Goal: Task Accomplishment & Management: Complete application form

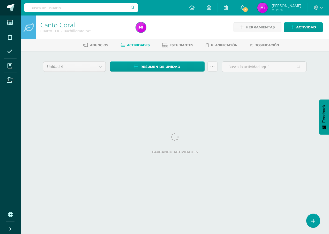
click at [8, 7] on span at bounding box center [11, 8] width 8 height 8
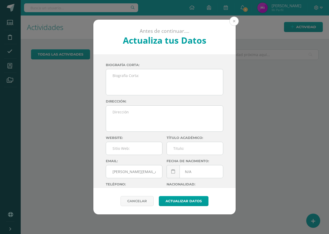
click at [235, 19] on button at bounding box center [233, 21] width 9 height 9
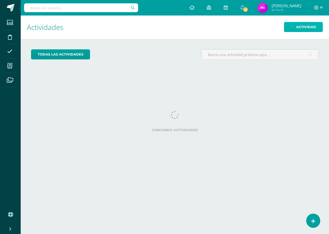
click at [311, 27] on span "Actividad" at bounding box center [306, 27] width 20 height 10
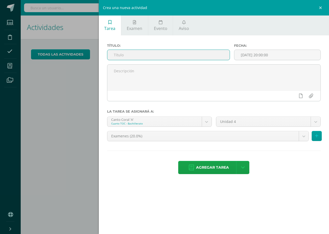
click at [173, 59] on input "text" at bounding box center [168, 55] width 122 height 10
type input "u"
type input "U4Q4S1"
click at [204, 125] on body "Estudiantes Disciplina Asistencia Mis cursos Archivos Soporte Ayuda Reportar un…" at bounding box center [164, 117] width 329 height 234
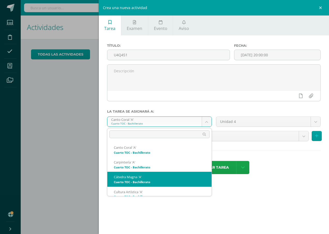
select select "146856"
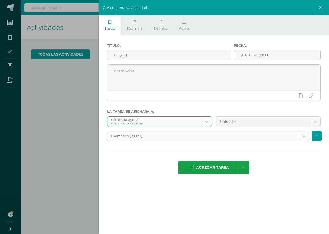
click at [276, 136] on body "Estudiantes Disciplina Asistencia Mis cursos Archivos Soporte Ayuda Reportar un…" at bounding box center [164, 117] width 329 height 234
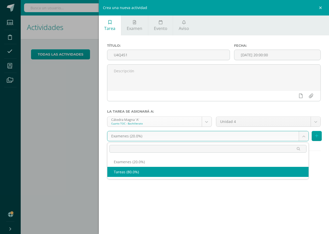
select select "146868"
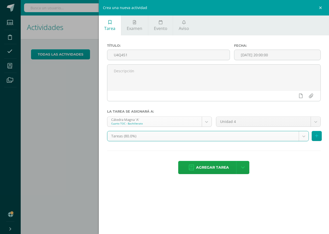
click at [208, 123] on body "Estudiantes Disciplina Asistencia Mis cursos Archivos Soporte Ayuda Reportar un…" at bounding box center [164, 117] width 329 height 234
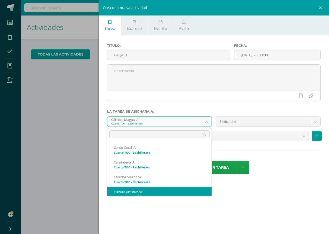
scroll to position [5, 0]
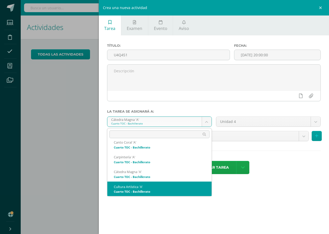
select select "146869"
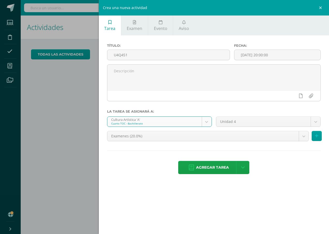
drag, startPoint x: 302, startPoint y: 133, endPoint x: 278, endPoint y: 137, distance: 23.9
click at [279, 137] on body "Estudiantes Disciplina Asistencia Mis cursos Archivos Soporte Ayuda Reportar un…" at bounding box center [164, 117] width 329 height 234
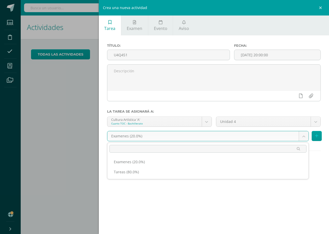
click at [188, 177] on ul "Examenes (20.0%) Tareas (80.0%)" at bounding box center [207, 167] width 201 height 24
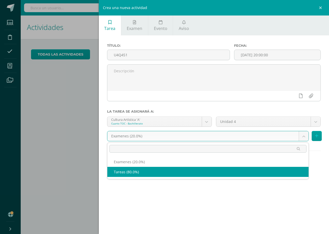
select select "146881"
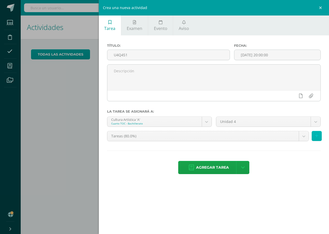
click at [316, 133] on button at bounding box center [317, 136] width 10 height 10
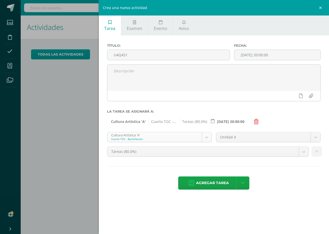
click at [201, 140] on body "Estudiantes Disciplina Asistencia Mis cursos Archivos Soporte Ayuda Reportar un…" at bounding box center [164, 117] width 329 height 234
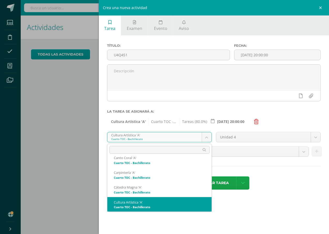
scroll to position [20, 0]
select select "146960"
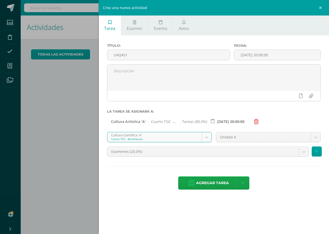
click at [220, 151] on body "Estudiantes Disciplina Asistencia Mis cursos Archivos Soporte Ayuda Reportar un…" at bounding box center [164, 117] width 329 height 234
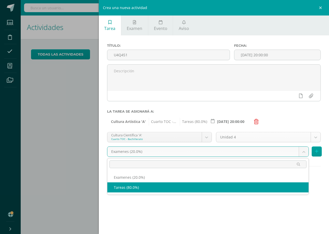
select select "146972"
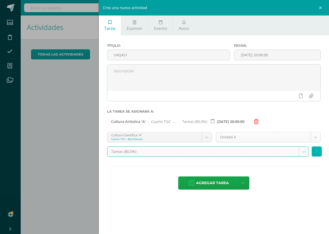
drag, startPoint x: 316, startPoint y: 154, endPoint x: 304, endPoint y: 151, distance: 12.0
click at [315, 154] on icon at bounding box center [316, 151] width 3 height 4
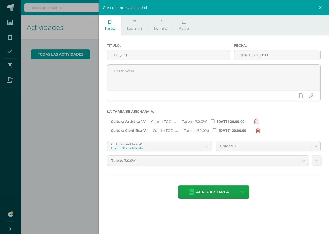
click at [198, 150] on body "Estudiantes Disciplina Asistencia Mis cursos Archivos Soporte Ayuda Reportar un…" at bounding box center [164, 117] width 329 height 234
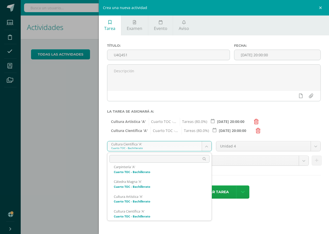
scroll to position [35, 0]
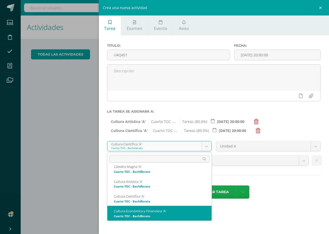
select select "146830"
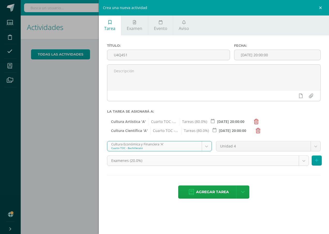
click at [241, 161] on body "Estudiantes Disciplina Asistencia Mis cursos Archivos Soporte Ayuda Reportar un…" at bounding box center [164, 117] width 329 height 234
select select "146842"
click at [317, 161] on icon at bounding box center [316, 161] width 3 height 4
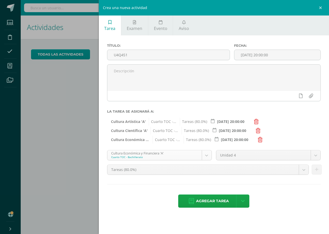
click at [199, 151] on div "Cultura Económica y Financiera 'A' Cuarto TOC - Bachillerato" at bounding box center [159, 155] width 105 height 10
click at [201, 154] on body "Estudiantes Disciplina Asistencia Mis cursos Archivos Soporte Ayuda Reportar un…" at bounding box center [164, 117] width 329 height 234
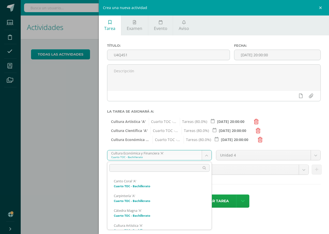
scroll to position [50, 0]
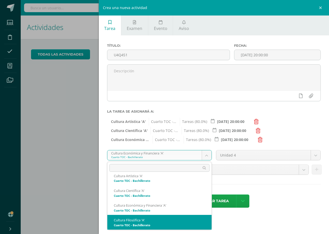
select select "146882"
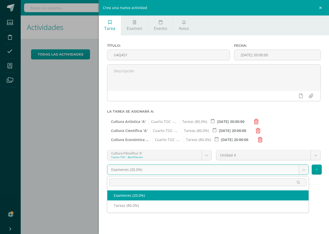
click at [250, 171] on body "Estudiantes Disciplina Asistencia Mis cursos Archivos Soporte Ayuda Reportar un…" at bounding box center [164, 117] width 329 height 234
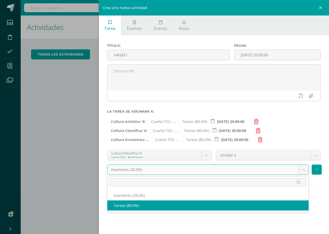
select select "146894"
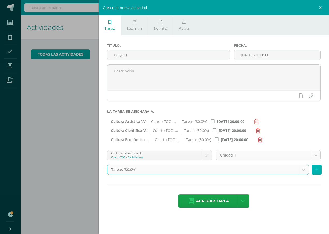
click at [317, 170] on button at bounding box center [317, 170] width 10 height 10
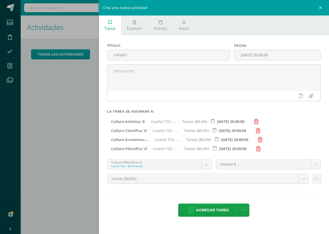
click at [209, 164] on body "Estudiantes Disciplina Asistencia Mis cursos Archivos Soporte Ayuda Reportar un…" at bounding box center [164, 117] width 329 height 234
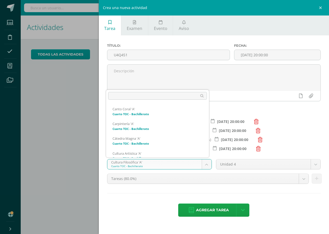
scroll to position [64, 0]
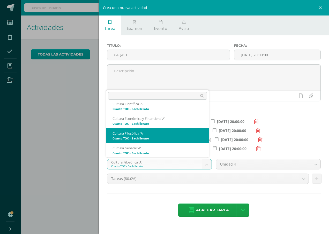
click at [201, 165] on body "Estudiantes Disciplina Asistencia Mis cursos Archivos Soporte Ayuda Reportar un…" at bounding box center [164, 117] width 329 height 234
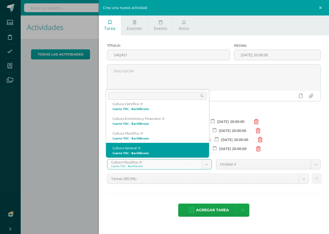
select select "146635"
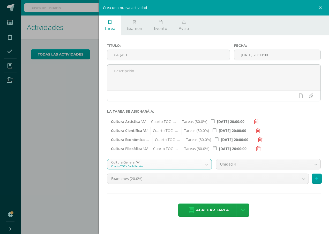
click at [216, 180] on body "Estudiantes Disciplina Asistencia Mis cursos Archivos Soporte Ayuda Reportar un…" at bounding box center [164, 117] width 329 height 234
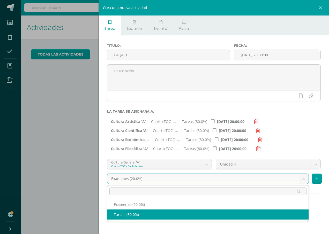
select select "146647"
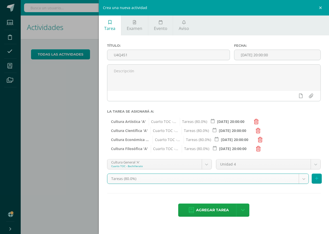
click at [311, 179] on div "Tareas (80.0%) Examenes (20.0%) Tareas (80.0%)" at bounding box center [214, 181] width 218 height 14
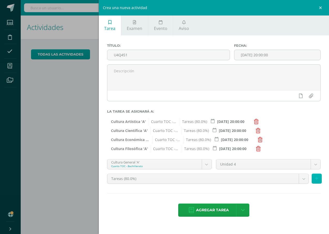
click at [315, 179] on icon at bounding box center [316, 179] width 3 height 4
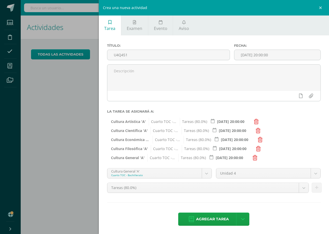
scroll to position [1, 0]
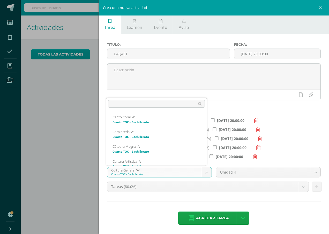
click at [206, 173] on body "Estudiantes Disciplina Asistencia Mis cursos Archivos Soporte Ayuda Reportar un…" at bounding box center [164, 117] width 329 height 234
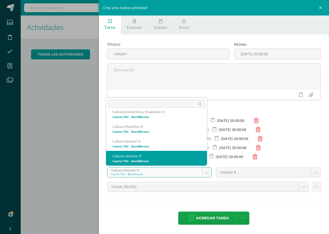
select select "146843"
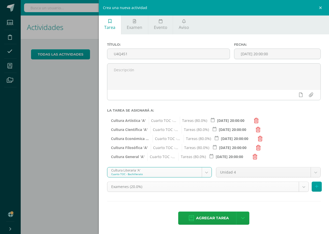
click at [257, 186] on body "Estudiantes Disciplina Asistencia Mis cursos Archivos Soporte Ayuda Reportar un…" at bounding box center [164, 117] width 329 height 234
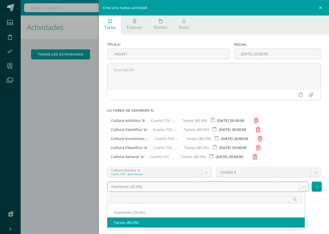
select select "146855"
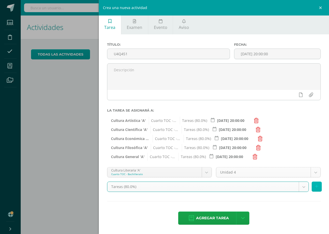
click at [315, 185] on button at bounding box center [317, 187] width 10 height 10
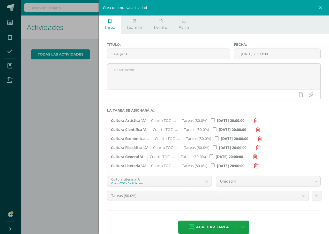
click at [196, 182] on body "Estudiantes Disciplina Asistencia Mis cursos Archivos Soporte Ayuda Reportar un…" at bounding box center [164, 117] width 329 height 234
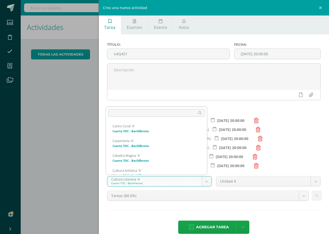
scroll to position [94, 0]
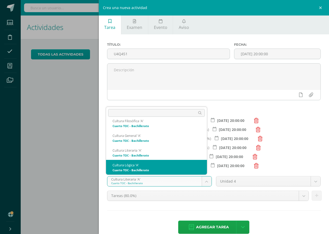
select select "146921"
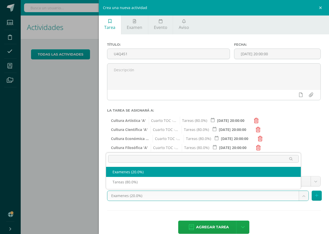
click at [239, 197] on body "Estudiantes Disciplina Asistencia Mis cursos Archivos Soporte Ayuda Reportar un…" at bounding box center [164, 117] width 329 height 234
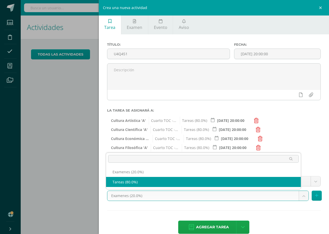
select select "146933"
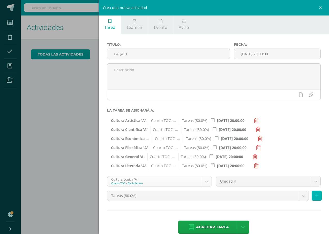
drag, startPoint x: 311, startPoint y: 196, endPoint x: 200, endPoint y: 186, distance: 111.9
click at [315, 196] on icon at bounding box center [316, 196] width 3 height 4
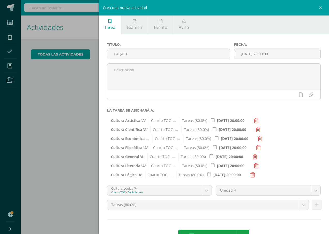
click at [197, 186] on body "Estudiantes Disciplina Asistencia Mis cursos Archivos Soporte Ayuda Reportar un…" at bounding box center [164, 117] width 329 height 234
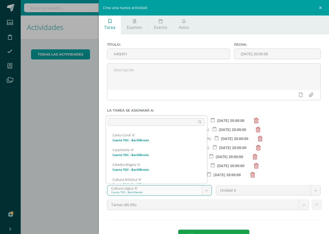
scroll to position [109, 0]
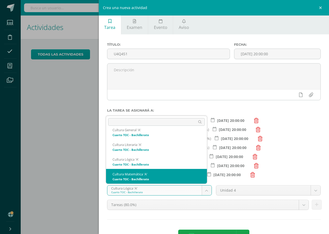
select select "146947"
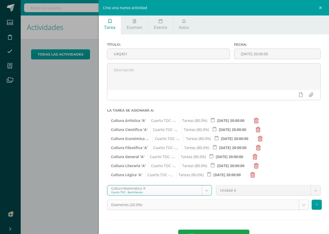
click at [254, 208] on body "Estudiantes Disciplina Asistencia Mis cursos Archivos Soporte Ayuda Reportar un…" at bounding box center [164, 117] width 329 height 234
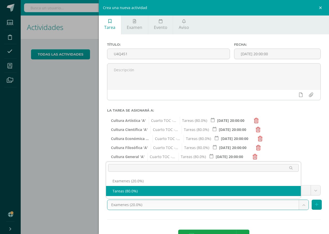
select select "146959"
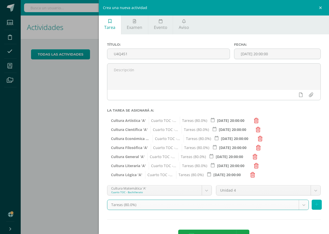
click at [312, 205] on button at bounding box center [317, 205] width 10 height 10
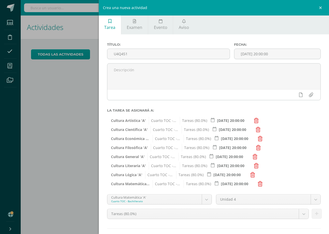
scroll to position [28, 0]
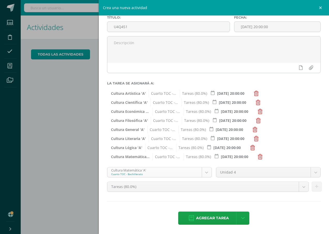
click at [209, 172] on body "Estudiantes Disciplina Asistencia Mis cursos Archivos Soporte Ayuda Reportar un…" at bounding box center [164, 117] width 329 height 234
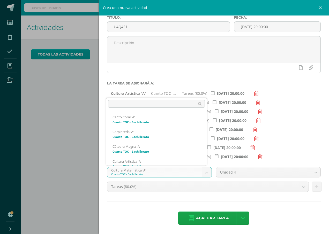
scroll to position [123, 0]
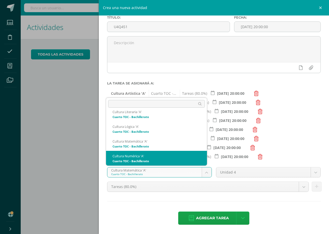
select select "146934"
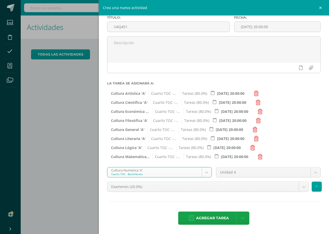
click at [257, 190] on body "Estudiantes Disciplina Asistencia Mis cursos Archivos Soporte Ayuda Reportar un…" at bounding box center [164, 117] width 329 height 234
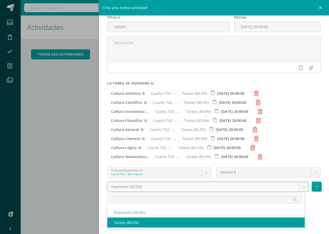
select select "146946"
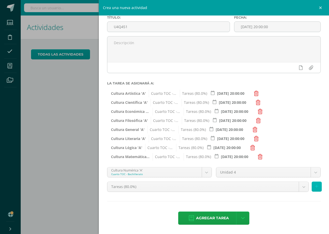
click at [312, 184] on button at bounding box center [317, 187] width 10 height 10
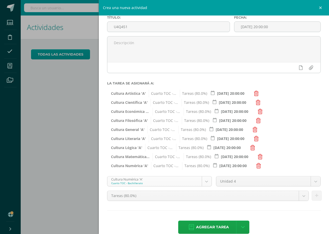
click at [180, 182] on body "Estudiantes Disciplina Asistencia Mis cursos Archivos Soporte Ayuda Reportar un…" at bounding box center [164, 117] width 329 height 234
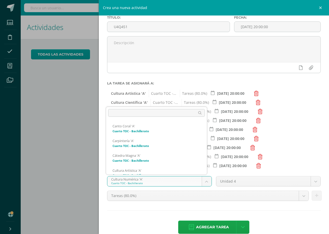
scroll to position [138, 0]
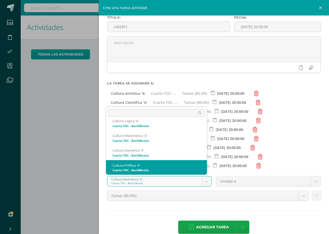
select select "146986"
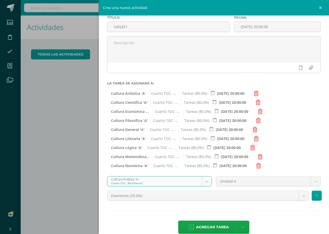
click at [222, 202] on div "Examenes (20.0%) Examenes (20.0%) Tareas (80.0%)" at bounding box center [214, 198] width 218 height 14
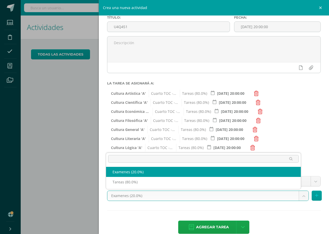
click at [183, 200] on body "Estudiantes Disciplina Asistencia Mis cursos Archivos Soporte Ayuda Reportar un…" at bounding box center [164, 117] width 329 height 234
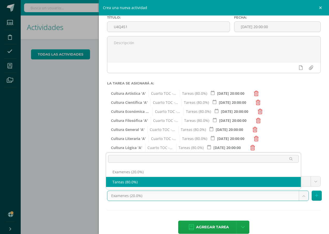
select select "146998"
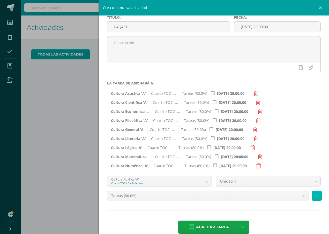
click at [317, 194] on button at bounding box center [317, 196] width 10 height 10
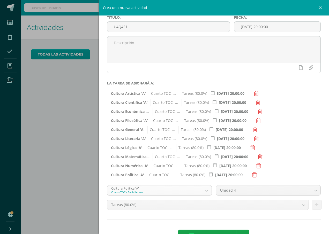
click at [188, 187] on body "Estudiantes Disciplina Asistencia Mis cursos Archivos Soporte Ayuda Reportar un…" at bounding box center [164, 117] width 329 height 234
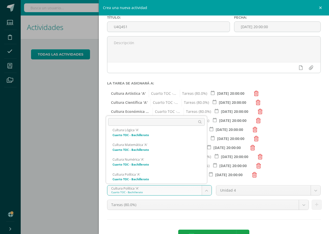
scroll to position [153, 0]
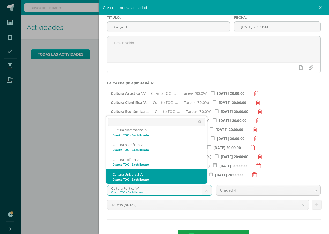
select select "146778"
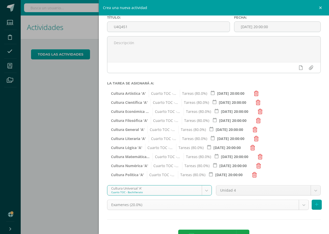
click at [201, 206] on body "Estudiantes Disciplina Asistencia Mis cursos Archivos Soporte Ayuda Reportar un…" at bounding box center [164, 117] width 329 height 234
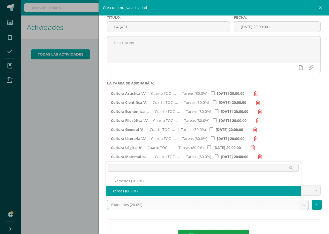
select select "146790"
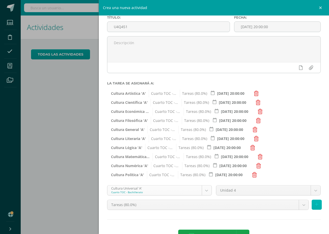
click at [313, 208] on button at bounding box center [317, 205] width 10 height 10
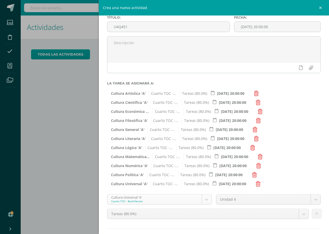
click at [190, 200] on body "Estudiantes Disciplina Asistencia Mis cursos Archivos Soporte Ayuda Reportar un…" at bounding box center [164, 117] width 329 height 234
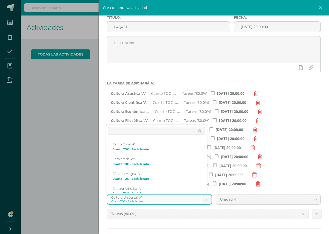
scroll to position [168, 0]
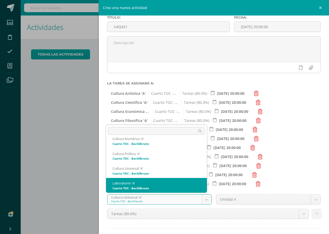
select select "146973"
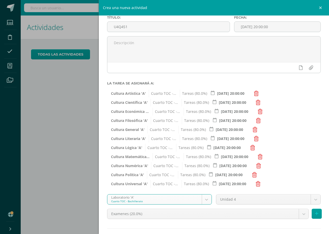
click at [205, 215] on body "Estudiantes Disciplina Asistencia Mis cursos Archivos Soporte Ayuda Reportar un…" at bounding box center [164, 117] width 329 height 234
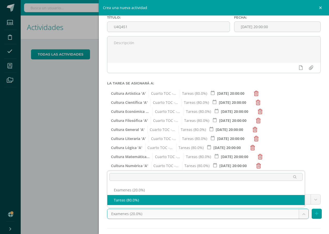
select select "146985"
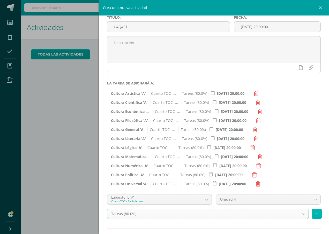
click at [313, 217] on button at bounding box center [317, 214] width 10 height 10
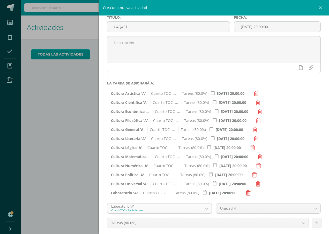
click at [194, 209] on body "Estudiantes Disciplina Asistencia Mis cursos Archivos Soporte Ayuda Reportar un…" at bounding box center [164, 117] width 329 height 234
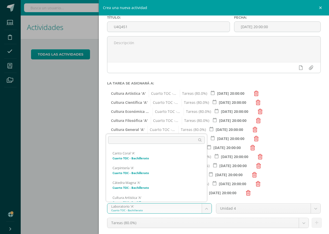
scroll to position [183, 0]
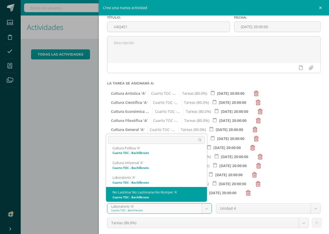
select select "146999"
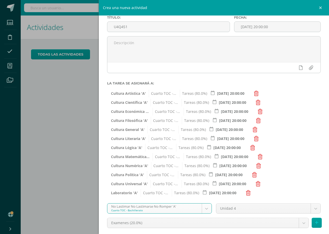
click at [212, 225] on body "Estudiantes Disciplina Asistencia Mis cursos Archivos Soporte Ayuda Reportar un…" at bounding box center [164, 117] width 329 height 234
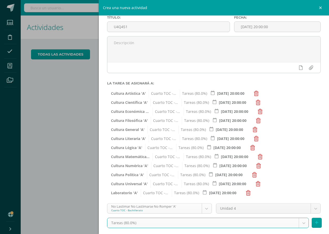
select select "147011"
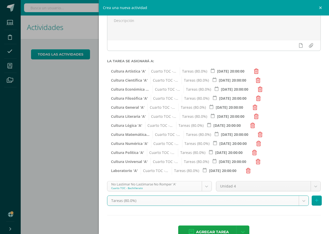
scroll to position [64, 0]
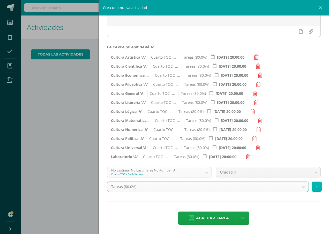
click at [315, 186] on icon at bounding box center [316, 187] width 3 height 4
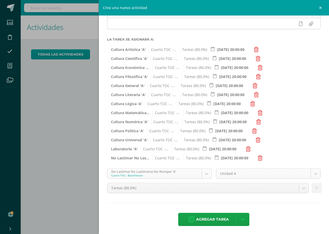
scroll to position [73, 0]
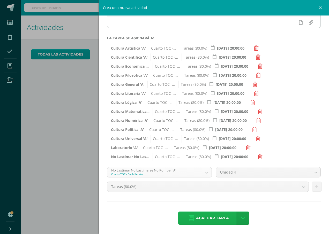
click at [215, 217] on span "Agregar tarea" at bounding box center [212, 218] width 33 height 13
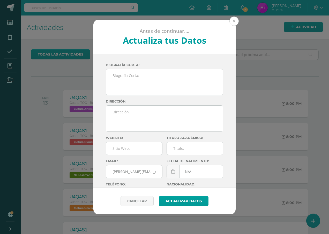
click at [236, 22] on button at bounding box center [233, 21] width 9 height 9
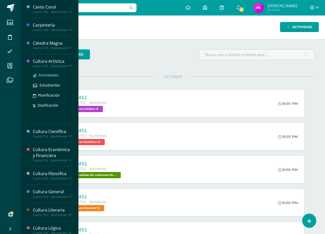
click at [53, 78] on span "Actividades" at bounding box center [49, 75] width 20 height 5
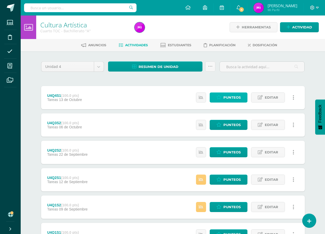
click at [232, 97] on span "Punteos" at bounding box center [231, 98] width 17 height 10
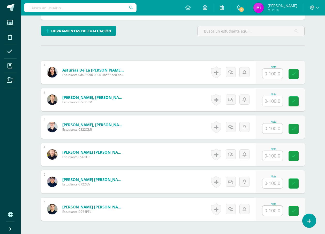
scroll to position [119, 0]
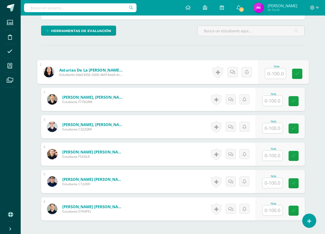
click at [273, 74] on input "text" at bounding box center [275, 74] width 21 height 10
type input "100"
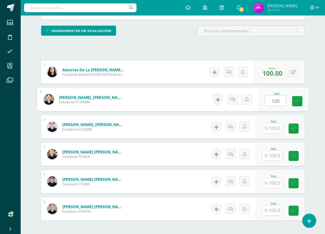
type input "100"
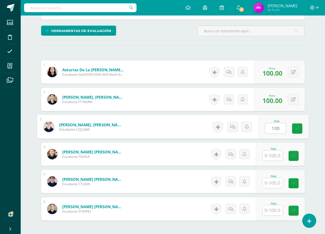
type input "100"
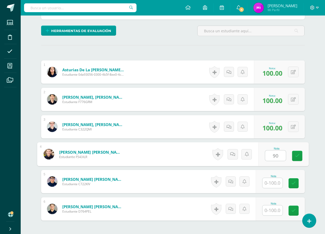
type input "90"
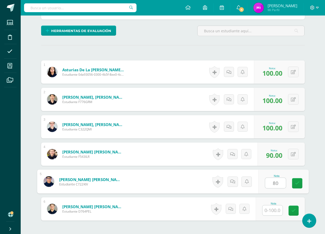
type input "80"
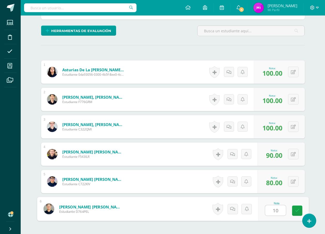
type input "100"
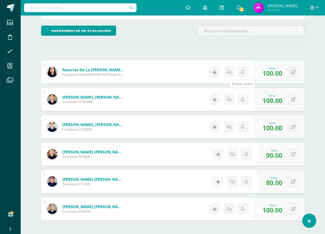
scroll to position [165, 0]
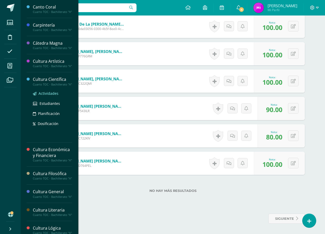
click at [54, 96] on link "Actividades" at bounding box center [52, 94] width 39 height 6
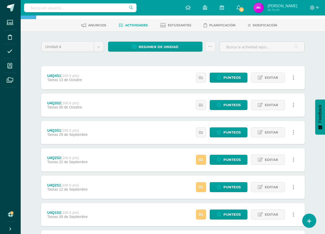
scroll to position [26, 0]
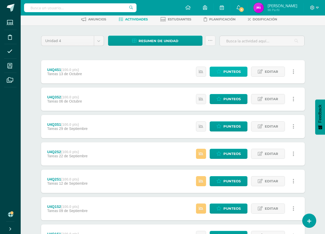
click at [236, 73] on span "Punteos" at bounding box center [231, 72] width 17 height 10
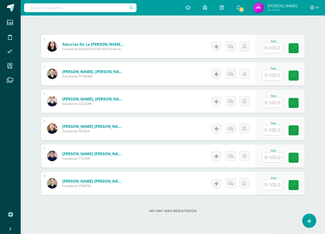
scroll to position [145, 0]
click at [269, 50] on input "text" at bounding box center [272, 48] width 20 height 10
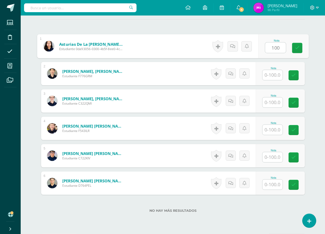
type input "100"
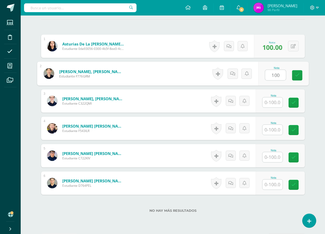
type input "100"
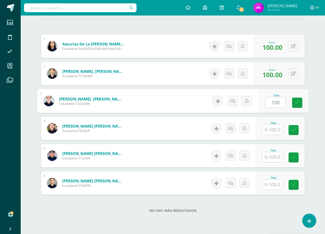
type input "100"
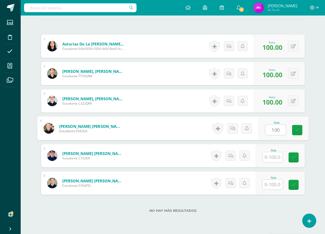
type input "100"
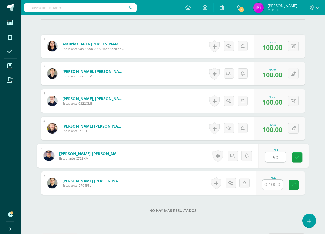
type input "90"
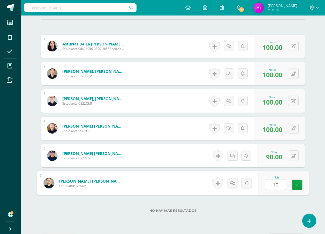
type input "100"
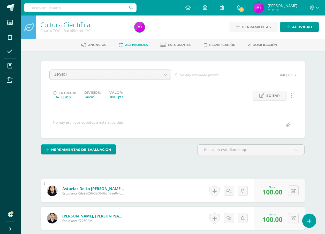
scroll to position [0, 0]
click at [74, 24] on link "Cultura Científica" at bounding box center [65, 24] width 50 height 9
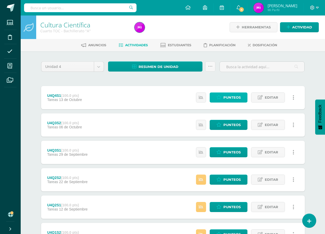
click at [234, 98] on span "Punteos" at bounding box center [231, 98] width 17 height 10
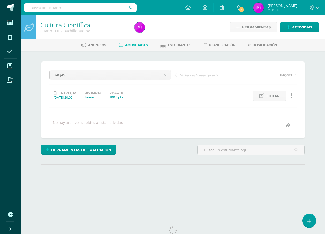
click at [80, 26] on link "Cultura Científica" at bounding box center [65, 24] width 50 height 9
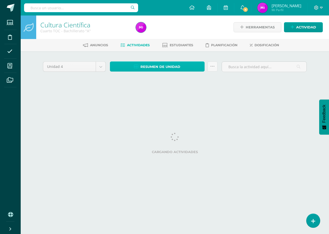
click at [166, 67] on span "Resumen de unidad" at bounding box center [160, 67] width 40 height 10
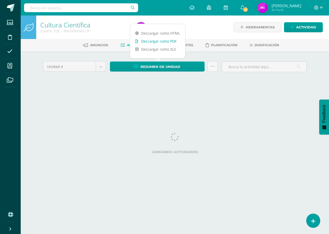
click at [161, 42] on link "Descargar como PDF" at bounding box center [157, 41] width 55 height 8
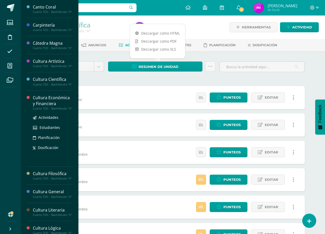
scroll to position [26, 0]
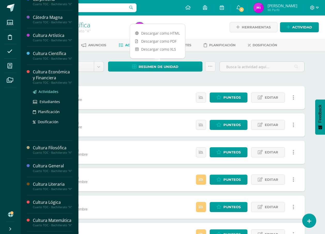
click at [55, 94] on span "Actividades" at bounding box center [49, 91] width 20 height 5
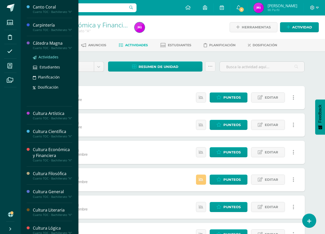
click at [55, 59] on span "Actividades" at bounding box center [49, 57] width 20 height 5
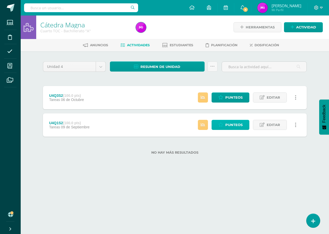
click at [220, 124] on icon at bounding box center [220, 125] width 5 height 4
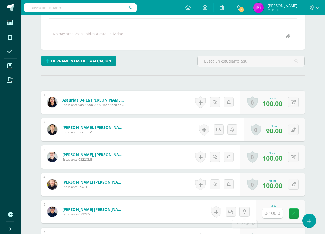
scroll to position [164, 0]
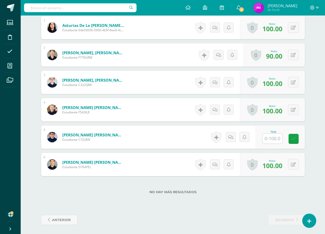
click at [272, 138] on input "text" at bounding box center [272, 139] width 20 height 10
type input "80"
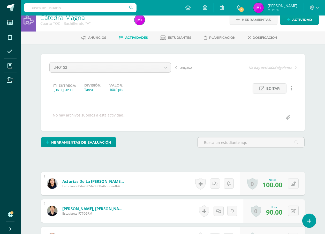
scroll to position [0, 0]
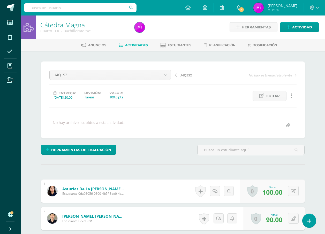
click at [65, 29] on div "Cuarto TOC - Bachillerato "A"" at bounding box center [84, 30] width 88 height 5
click at [68, 25] on link "Cátedra Magna" at bounding box center [62, 24] width 44 height 9
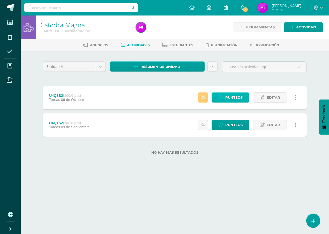
click at [240, 95] on span "Punteos" at bounding box center [233, 98] width 17 height 10
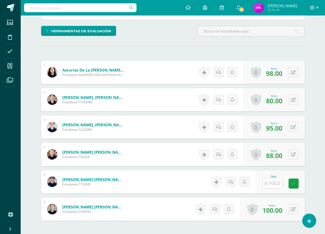
scroll to position [119, 0]
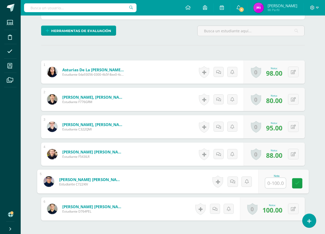
click at [272, 184] on input "text" at bounding box center [275, 183] width 21 height 10
type input "80"
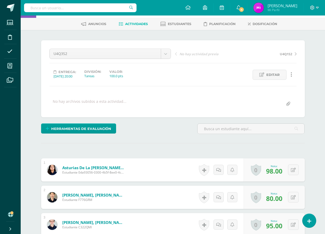
scroll to position [0, 0]
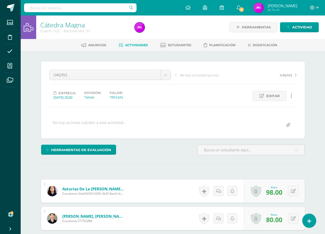
click at [64, 25] on link "Cátedra Magna" at bounding box center [62, 24] width 44 height 9
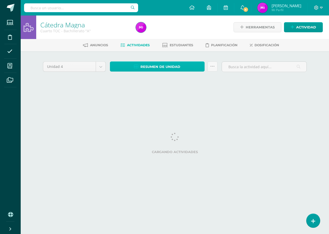
click at [141, 67] on span "Resumen de unidad" at bounding box center [160, 67] width 40 height 10
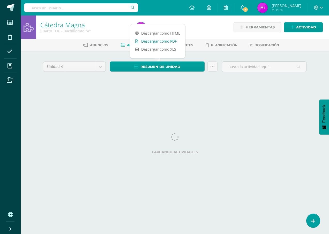
click at [150, 43] on link "Descargar como PDF" at bounding box center [157, 41] width 55 height 8
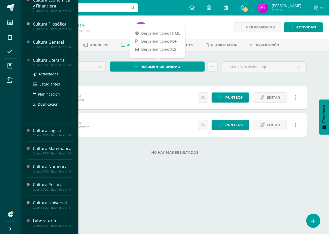
scroll to position [103, 0]
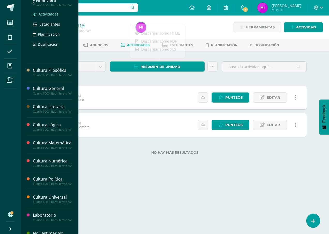
click at [52, 17] on span "Actividades" at bounding box center [49, 14] width 20 height 5
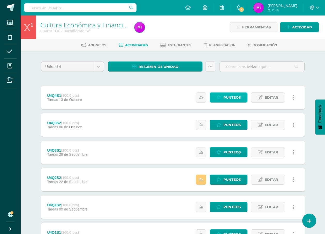
click at [232, 96] on span "Punteos" at bounding box center [231, 98] width 17 height 10
click at [235, 99] on span "Punteos" at bounding box center [231, 98] width 17 height 10
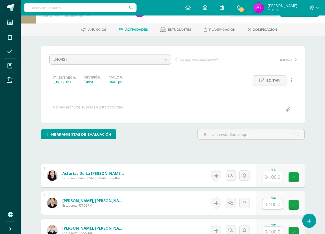
scroll to position [16, 0]
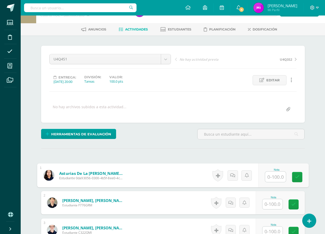
click at [270, 174] on input "text" at bounding box center [275, 177] width 21 height 10
type input "100"
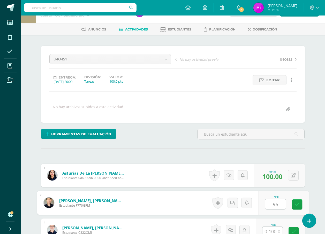
type input "95"
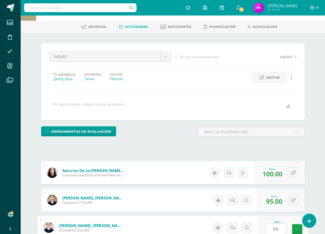
type input "99"
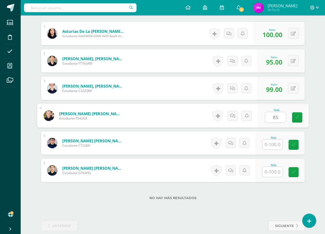
type input "85"
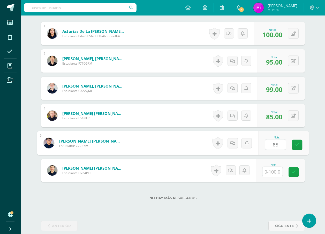
type input "85"
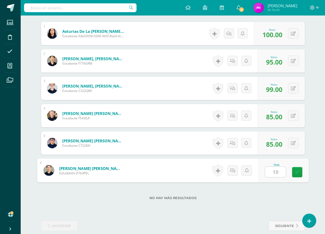
type input "100"
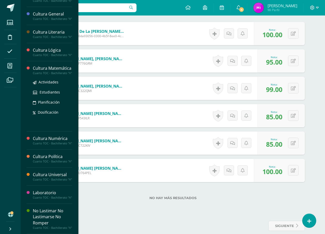
scroll to position [147, 0]
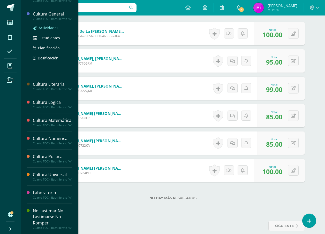
click at [53, 30] on span "Actividades" at bounding box center [49, 27] width 20 height 5
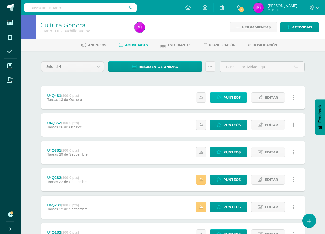
click at [230, 93] on span "Punteos" at bounding box center [231, 98] width 17 height 10
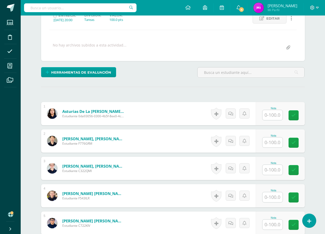
scroll to position [78, 0]
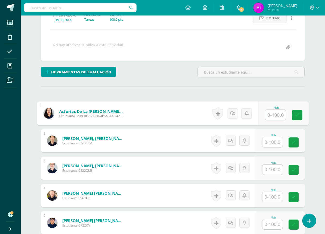
click at [269, 115] on input "text" at bounding box center [275, 115] width 21 height 10
type input "99"
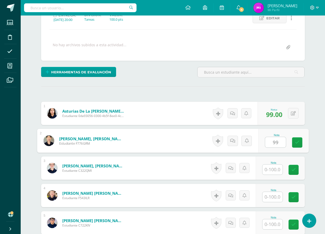
type input "99"
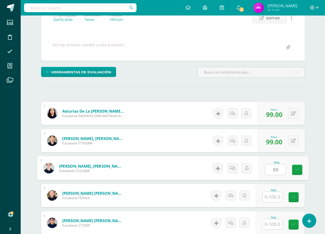
type input "99"
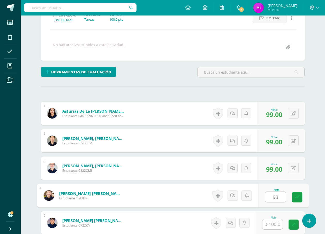
type input "93"
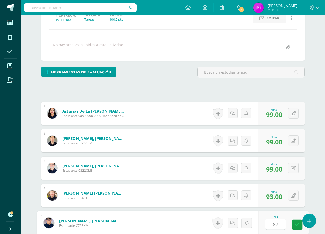
type input "87"
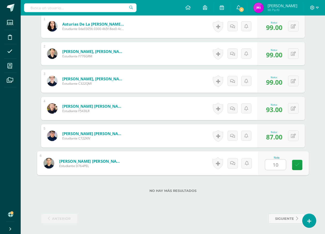
type input "100"
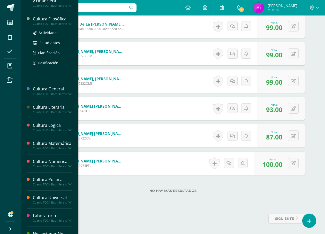
scroll to position [103, 0]
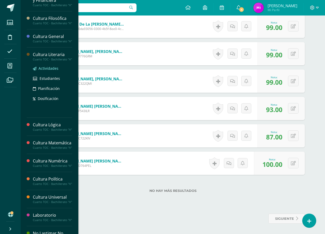
click at [53, 71] on span "Actividades" at bounding box center [49, 68] width 20 height 5
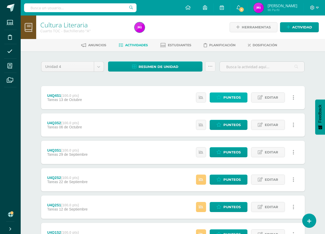
click at [239, 97] on span "Punteos" at bounding box center [231, 98] width 17 height 10
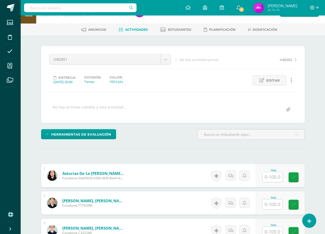
scroll to position [16, 0]
click at [281, 180] on input "text" at bounding box center [272, 177] width 20 height 10
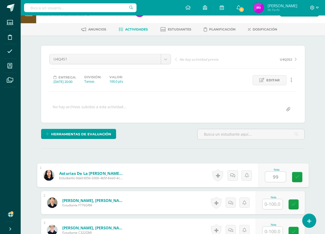
type input "99"
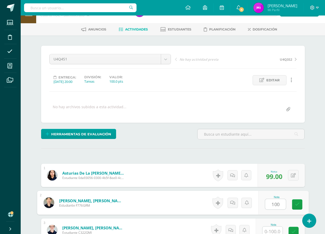
type input "100"
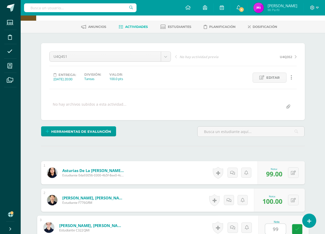
type input "99"
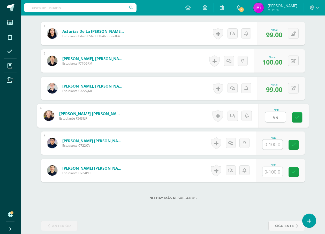
type input "99"
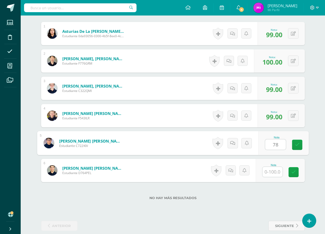
type input "78"
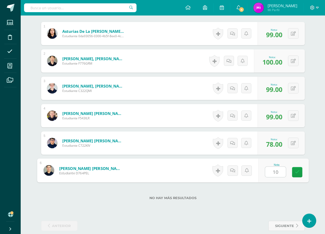
type input "100"
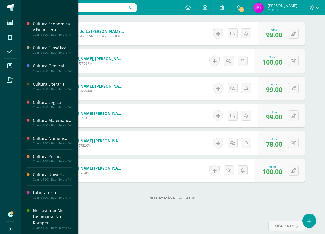
scroll to position [139, 0]
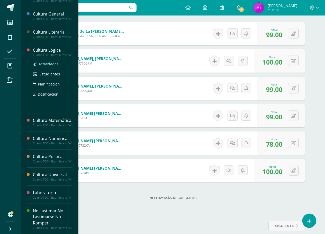
click at [47, 66] on span "Actividades" at bounding box center [49, 64] width 20 height 5
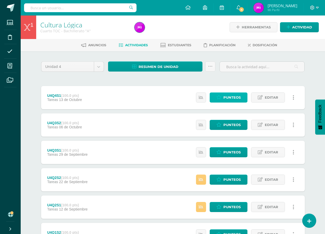
click at [227, 102] on span "Punteos" at bounding box center [231, 98] width 17 height 10
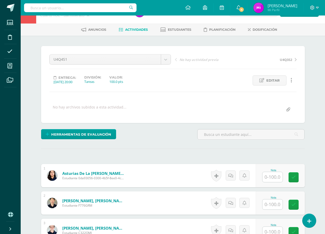
scroll to position [16, 0]
click at [275, 172] on input "text" at bounding box center [272, 177] width 20 height 10
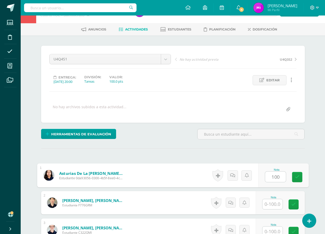
type input "100"
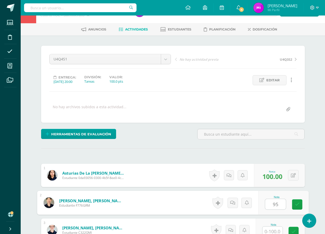
type input "95"
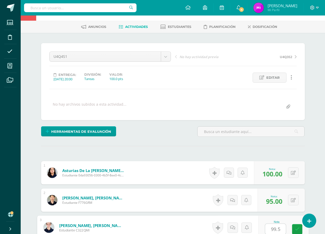
type input "99.5"
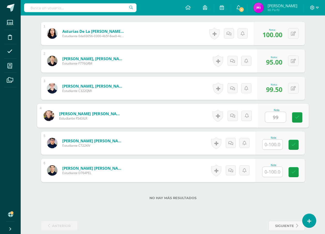
type input "99"
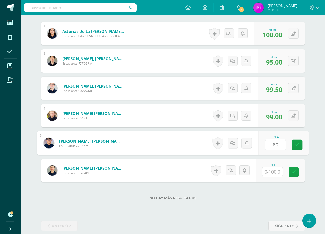
type input "80"
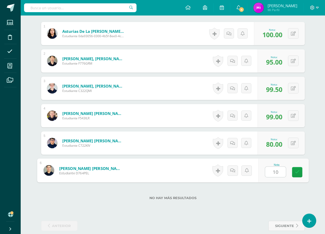
type input "100"
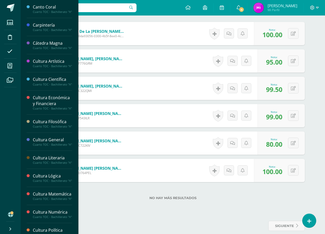
scroll to position [129, 0]
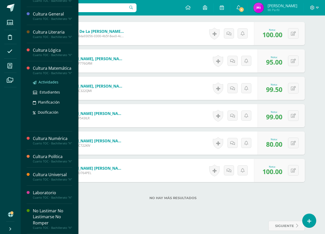
click at [48, 85] on span "Actividades" at bounding box center [49, 82] width 20 height 5
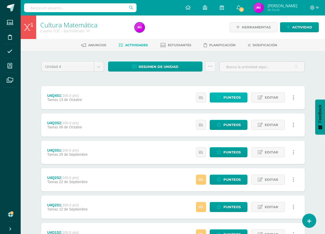
click at [227, 98] on span "Punteos" at bounding box center [231, 98] width 17 height 10
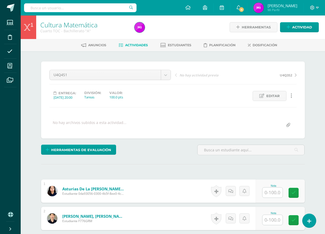
scroll to position [103, 0]
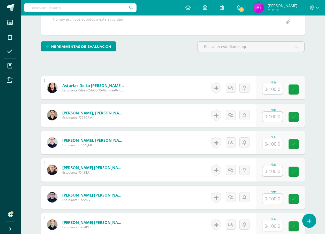
click at [270, 89] on input "text" at bounding box center [272, 89] width 20 height 10
type input "100"
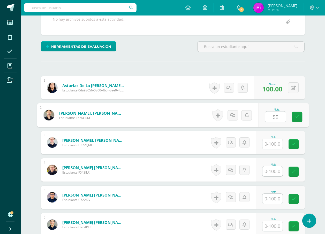
type input "90"
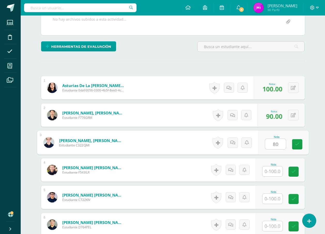
type input "80"
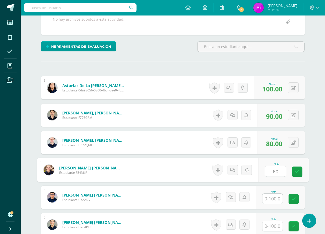
type input "60"
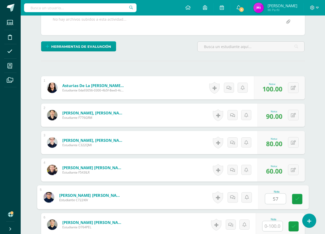
type input "57"
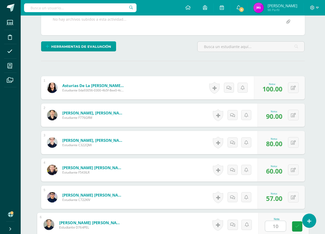
type input "100"
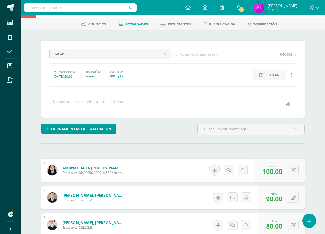
scroll to position [10, 0]
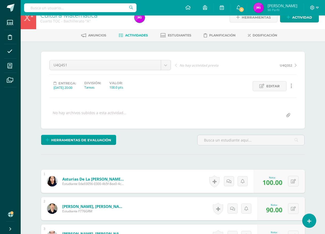
click at [84, 15] on div at bounding box center [80, 8] width 112 height 16
click at [83, 17] on link "Cultura Matemática" at bounding box center [68, 15] width 57 height 9
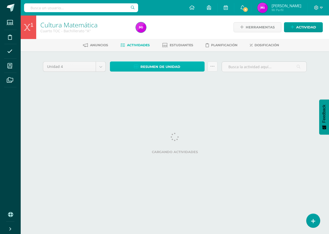
click at [143, 67] on span "Resumen de unidad" at bounding box center [160, 67] width 40 height 10
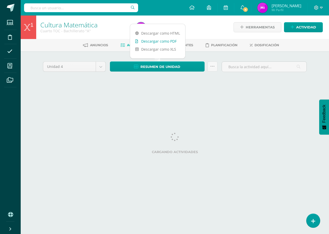
click at [151, 42] on link "Descargar como PDF" at bounding box center [157, 41] width 55 height 8
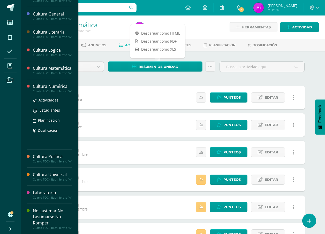
scroll to position [190, 0]
click at [50, 98] on span "Actividades" at bounding box center [49, 100] width 20 height 5
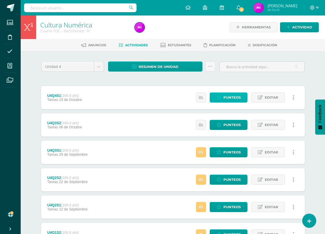
click at [229, 97] on span "Punteos" at bounding box center [231, 98] width 17 height 10
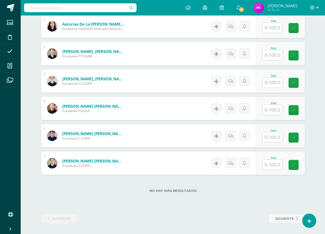
scroll to position [113, 0]
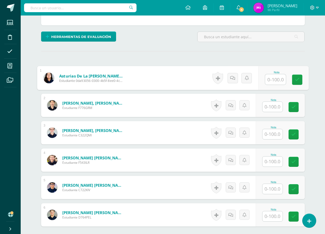
click at [266, 80] on input "text" at bounding box center [275, 79] width 21 height 10
type input "80"
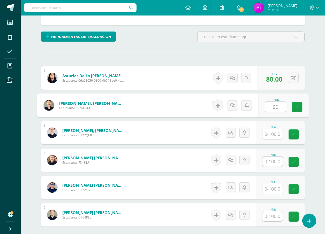
type input "90"
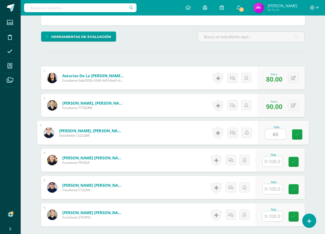
type input "60"
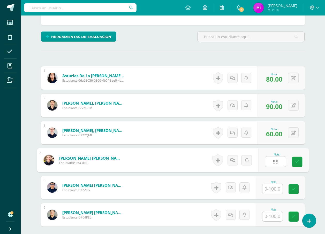
type input "55"
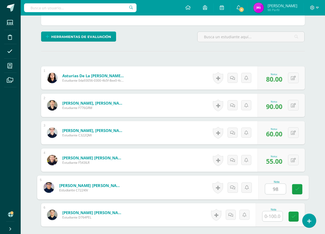
type input "98"
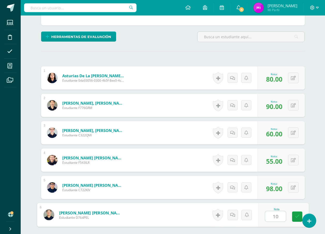
type input "100"
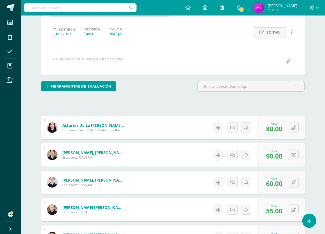
scroll to position [0, 0]
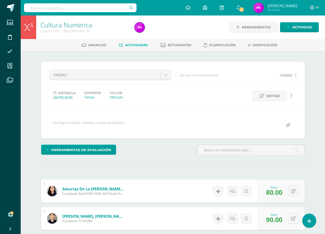
click at [68, 26] on link "Cultura Numérica" at bounding box center [66, 24] width 52 height 9
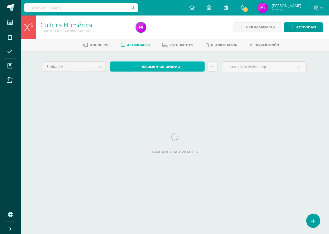
click at [157, 68] on span "Resumen de unidad" at bounding box center [160, 67] width 40 height 10
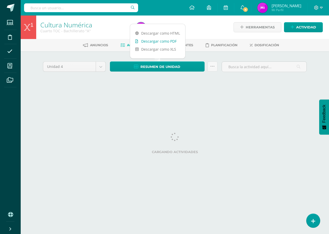
click at [158, 42] on link "Descargar como PDF" at bounding box center [157, 41] width 55 height 8
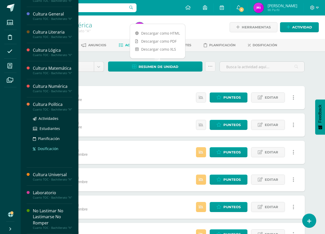
scroll to position [190, 0]
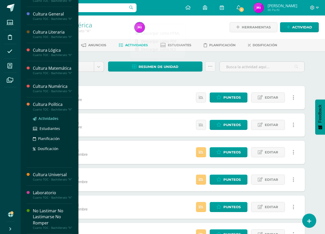
click at [55, 116] on span "Actividades" at bounding box center [49, 118] width 20 height 5
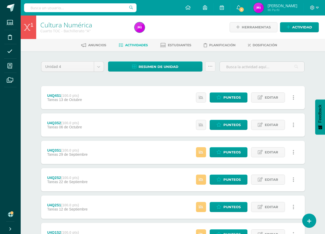
scroll to position [138, 0]
click at [233, 100] on span "Punteos" at bounding box center [231, 98] width 17 height 10
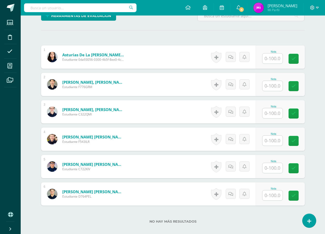
scroll to position [113, 0]
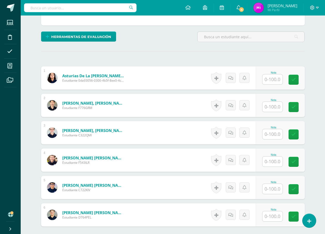
click at [271, 78] on input "text" at bounding box center [272, 79] width 20 height 10
type input "95"
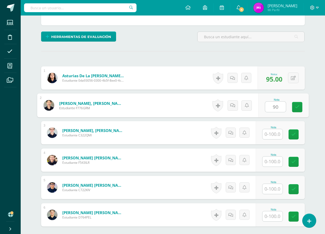
type input "90"
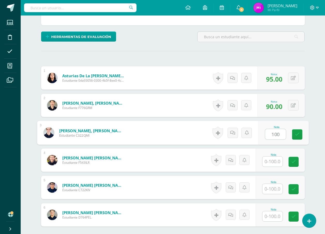
type input "100"
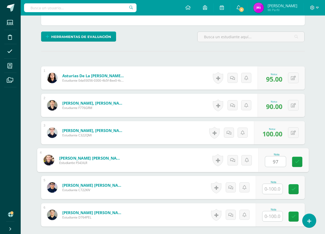
type input "97"
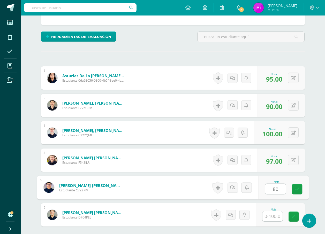
type input "80"
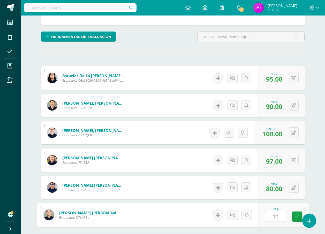
type input "100"
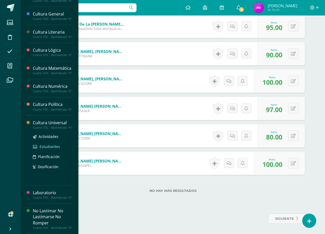
scroll to position [190, 0]
click at [56, 134] on span "Actividades" at bounding box center [49, 136] width 20 height 5
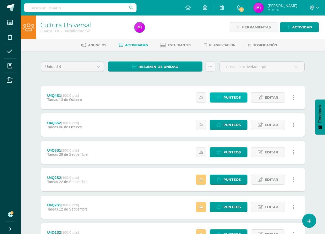
click at [237, 96] on span "Punteos" at bounding box center [231, 98] width 17 height 10
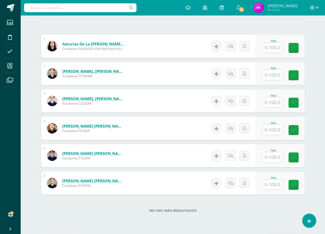
scroll to position [119, 0]
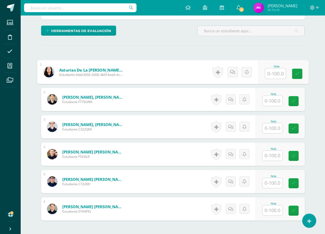
click at [278, 73] on input "text" at bounding box center [275, 74] width 21 height 10
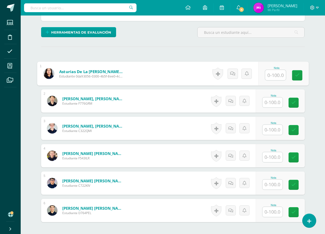
scroll to position [165, 0]
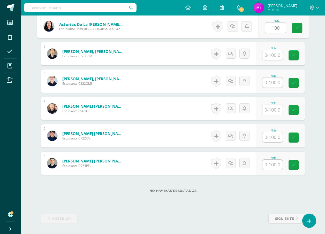
type input "100"
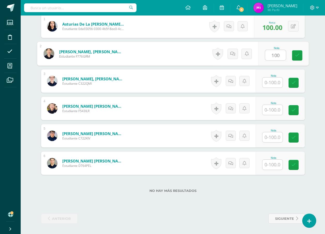
type input "100"
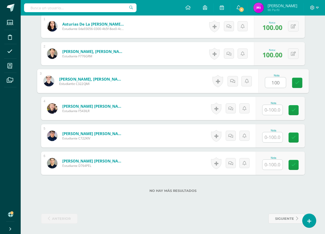
type input "100"
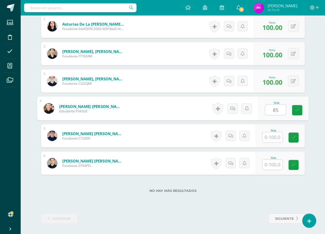
type input "85"
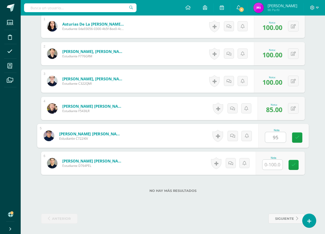
type input "95"
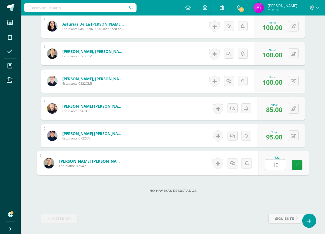
type input "100"
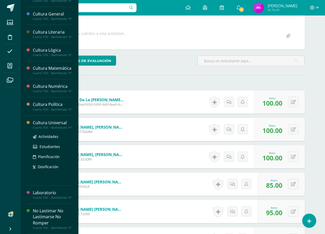
scroll to position [190, 0]
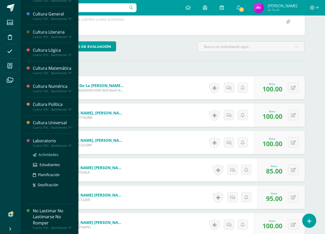
click at [47, 152] on span "Actividades" at bounding box center [49, 154] width 20 height 5
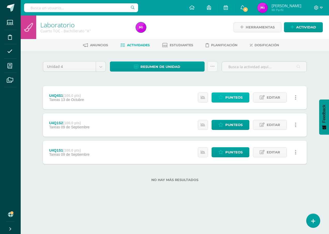
click at [241, 99] on span "Punteos" at bounding box center [233, 98] width 17 height 10
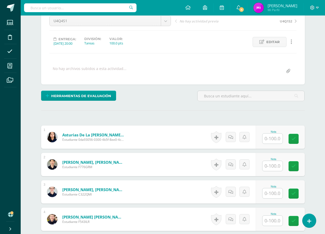
scroll to position [93, 0]
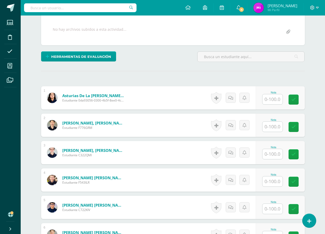
click at [272, 100] on input "text" at bounding box center [272, 99] width 20 height 10
type input "100"
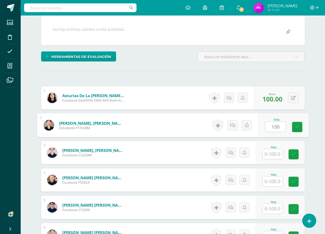
type input "100"
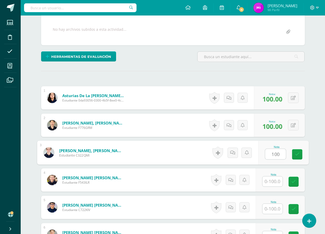
type input "100"
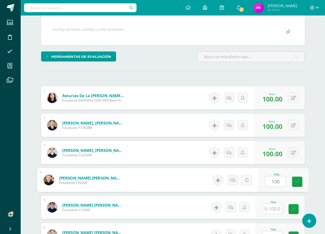
type input "100"
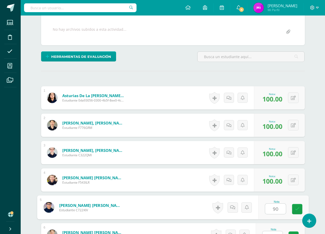
type input "90"
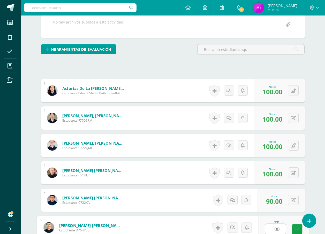
type input "100"
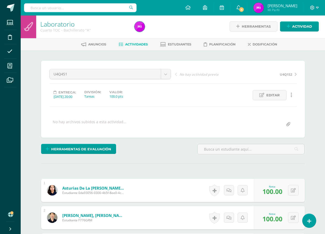
scroll to position [0, 0]
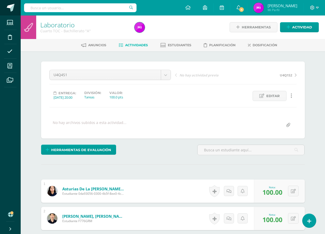
click at [14, 9] on span at bounding box center [11, 8] width 8 height 8
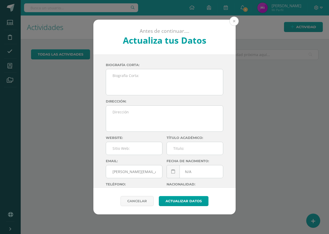
click at [231, 21] on button at bounding box center [233, 21] width 9 height 9
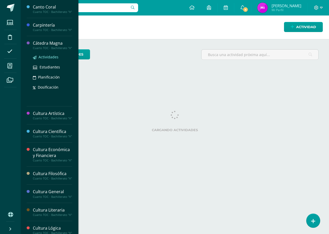
click at [49, 59] on span "Actividades" at bounding box center [49, 57] width 20 height 5
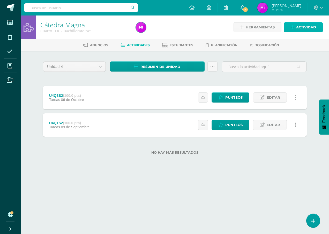
click at [311, 27] on span "Actividad" at bounding box center [306, 27] width 20 height 10
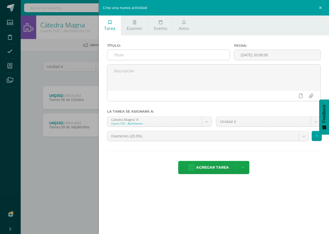
click at [172, 52] on input "text" at bounding box center [168, 55] width 122 height 10
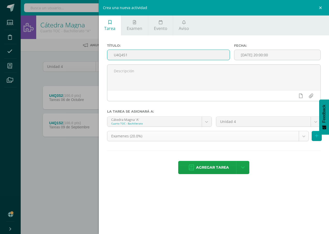
type input "U4Q4S1"
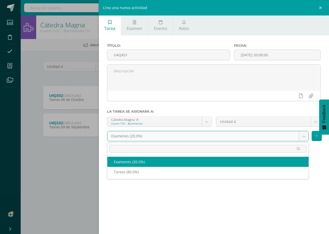
click at [217, 138] on body "Estudiantes Disciplina Asistencia Mis cursos Archivos Soporte Ayuda Reportar un…" at bounding box center [164, 85] width 329 height 171
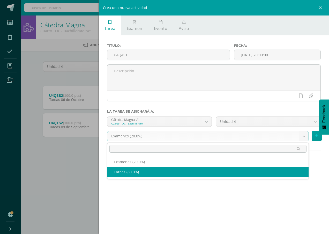
drag, startPoint x: 166, startPoint y: 172, endPoint x: 168, endPoint y: 168, distance: 4.8
select select "146868"
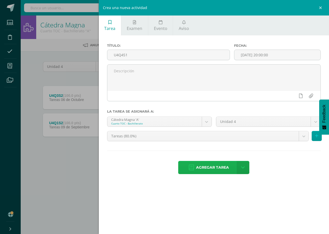
click at [209, 163] on span "Agregar tarea" at bounding box center [212, 167] width 33 height 13
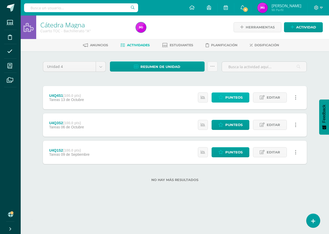
click at [238, 95] on span "Punteos" at bounding box center [233, 98] width 17 height 10
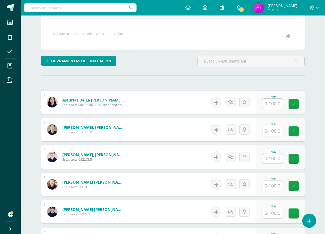
scroll to position [129, 0]
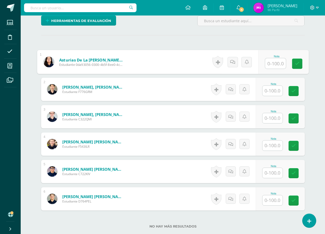
click at [279, 66] on input "text" at bounding box center [275, 63] width 21 height 10
type input "100"
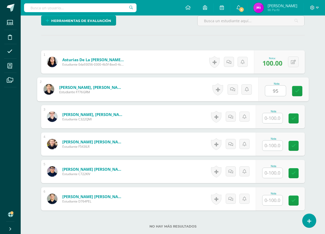
type input "95"
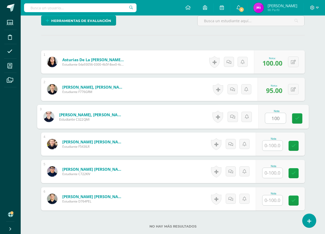
type input "100"
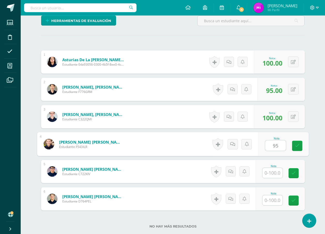
type input "95"
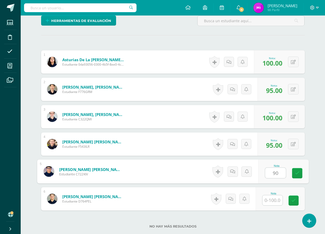
type input "90"
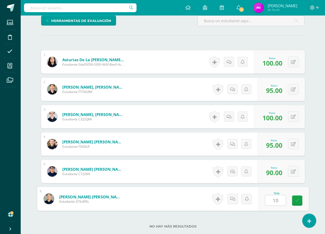
type input "100"
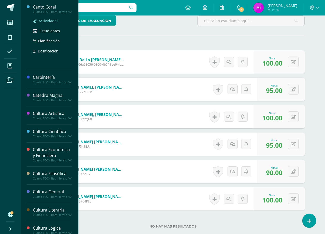
click at [52, 22] on span "Actividades" at bounding box center [49, 20] width 20 height 5
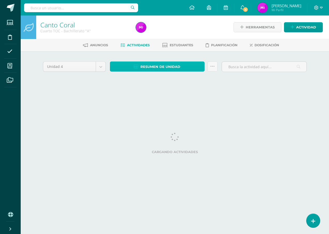
click at [168, 66] on span "Resumen de unidad" at bounding box center [160, 67] width 40 height 10
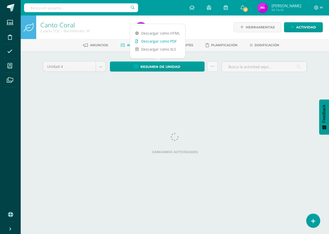
click at [162, 39] on link "Descargar como PDF" at bounding box center [157, 41] width 55 height 8
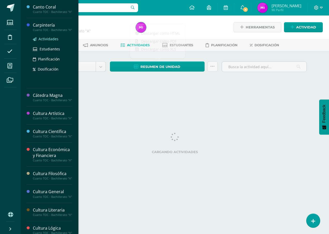
click at [49, 41] on span "Actividades" at bounding box center [49, 38] width 20 height 5
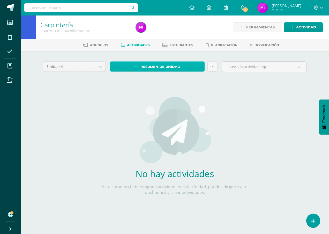
click at [170, 66] on span "Resumen de unidad" at bounding box center [160, 67] width 40 height 10
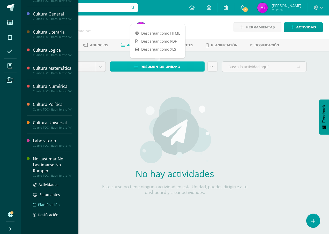
scroll to position [190, 0]
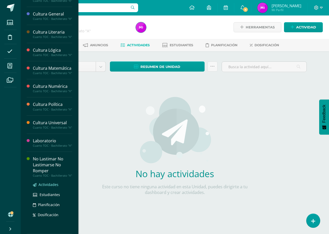
click at [51, 185] on span "Actividades" at bounding box center [49, 184] width 20 height 5
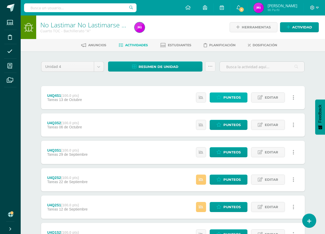
click at [238, 94] on span "Punteos" at bounding box center [231, 98] width 17 height 10
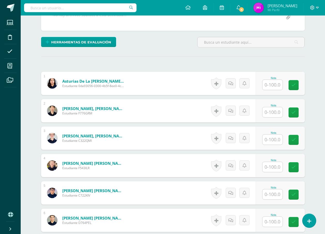
scroll to position [145, 0]
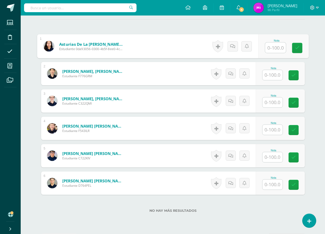
click at [277, 50] on input "text" at bounding box center [275, 48] width 21 height 10
type input "100"
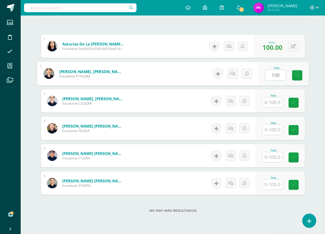
type input "100"
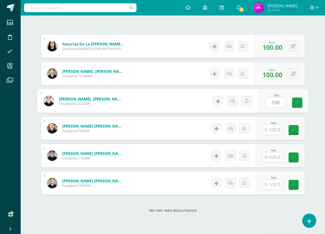
type input "100"
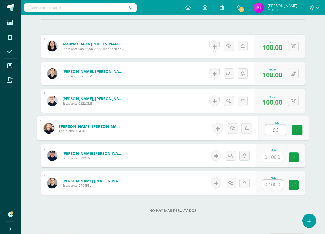
type input "96"
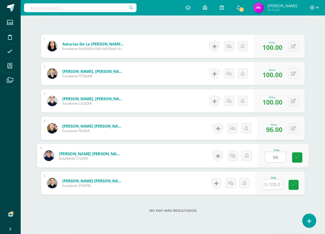
type input "96"
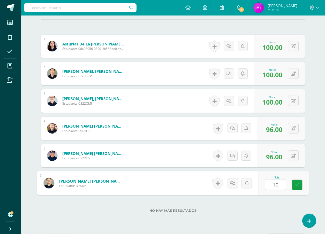
type input "100"
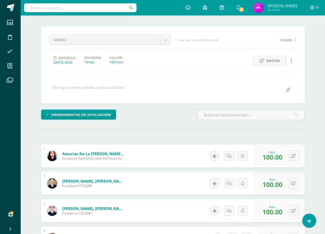
scroll to position [16, 0]
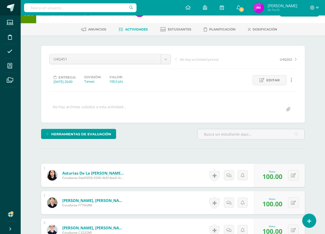
click at [11, 4] on span at bounding box center [11, 8] width 8 height 8
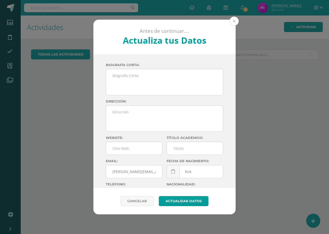
click at [235, 21] on button at bounding box center [233, 21] width 9 height 9
